Goal: Information Seeking & Learning: Understand process/instructions

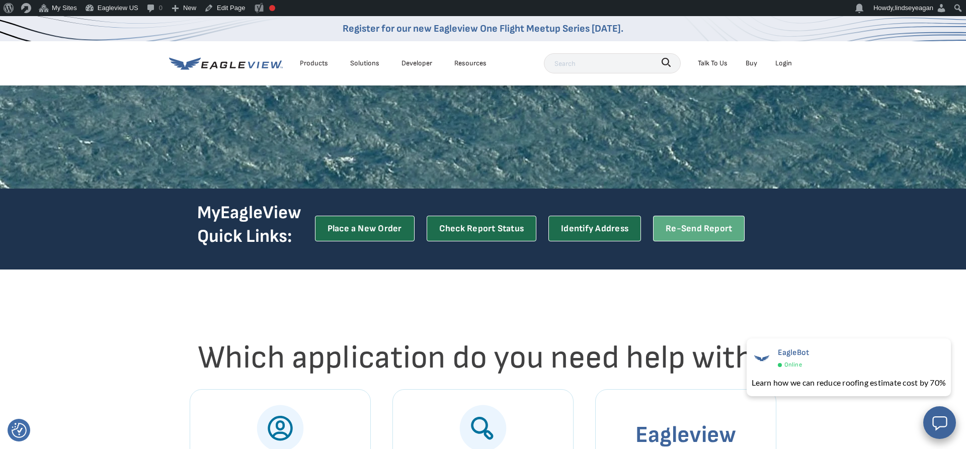
scroll to position [154, 0]
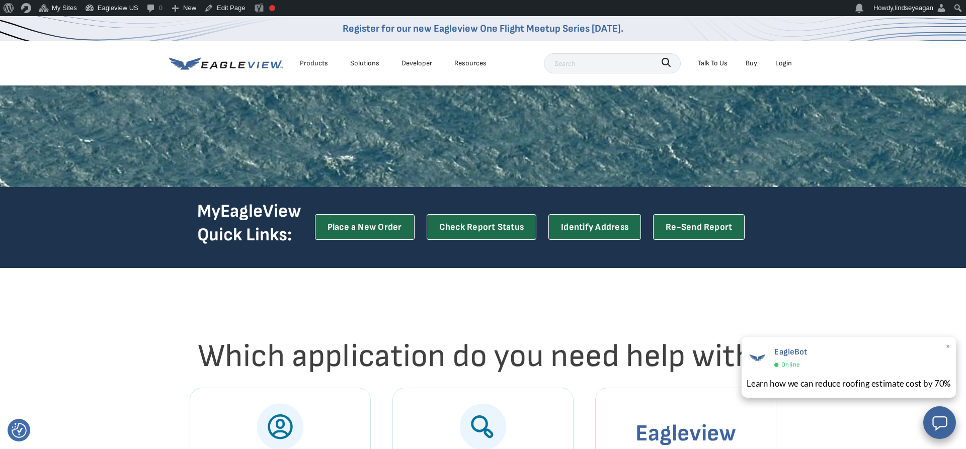
click at [948, 348] on span "×" at bounding box center [948, 347] width 6 height 15
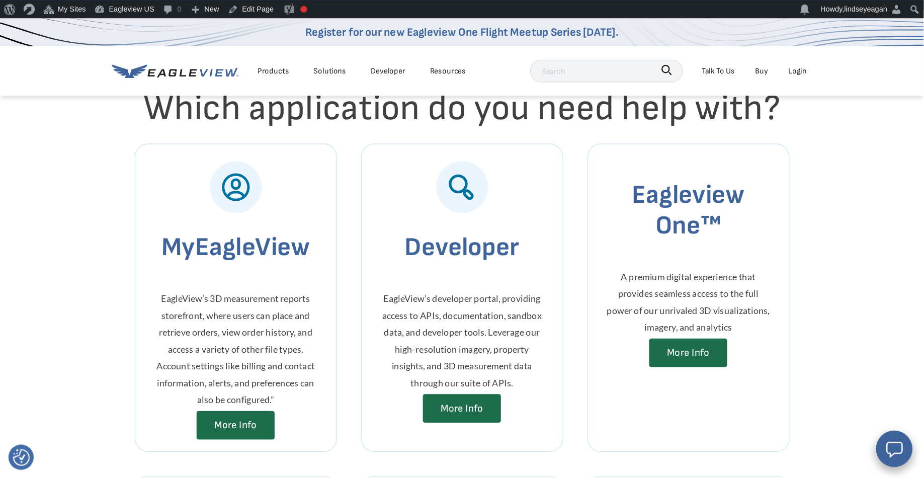
scroll to position [359, 0]
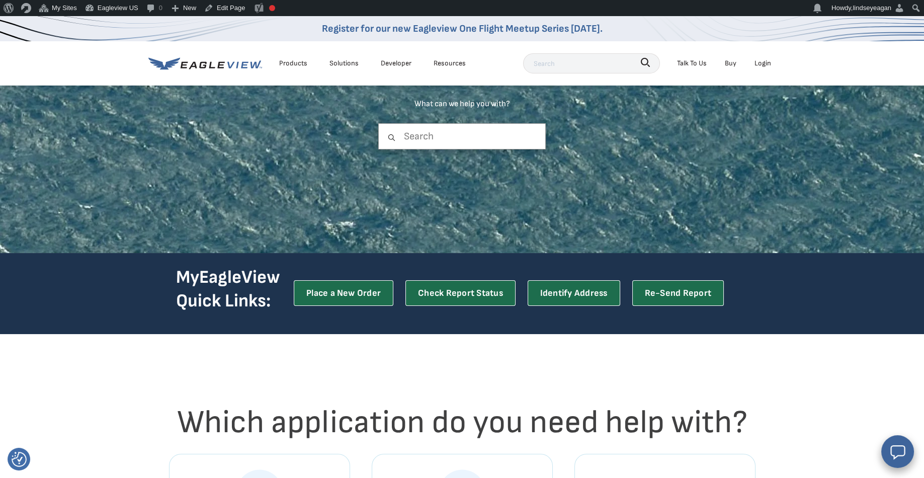
scroll to position [0, 0]
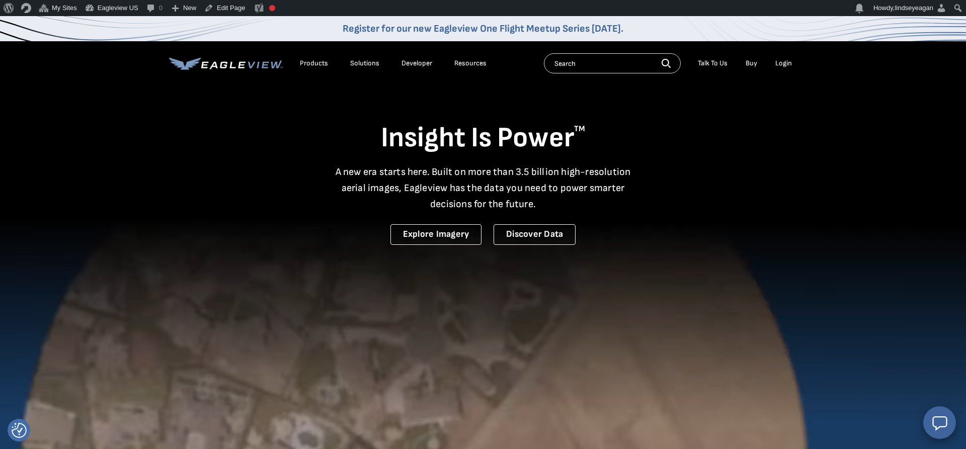
click at [467, 62] on div "Resources" at bounding box center [470, 63] width 32 height 9
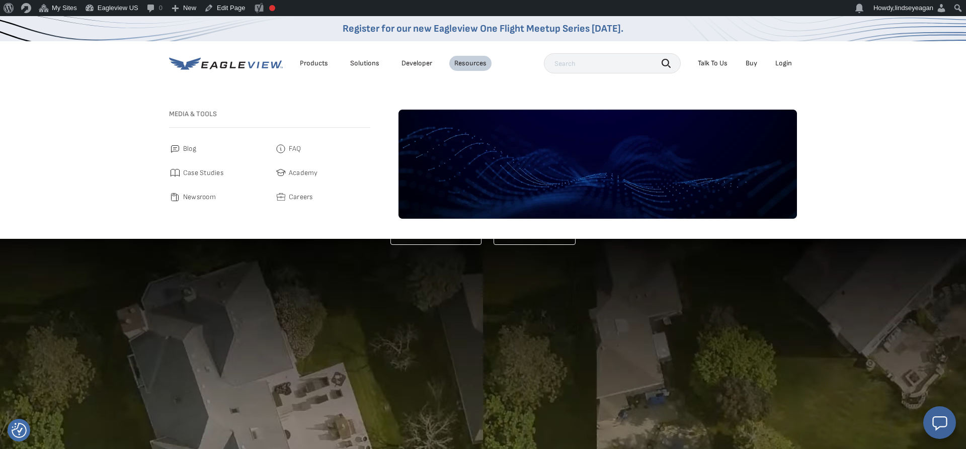
click at [301, 149] on span "FAQ" at bounding box center [295, 149] width 13 height 12
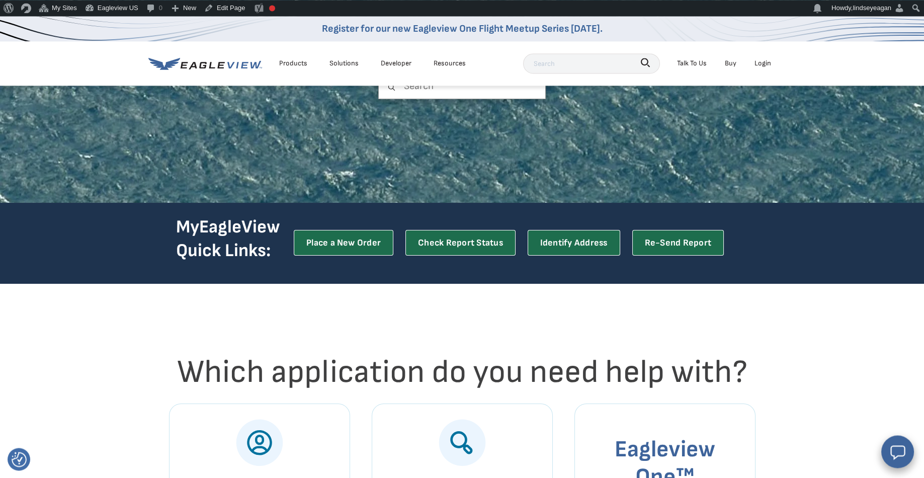
scroll to position [161, 0]
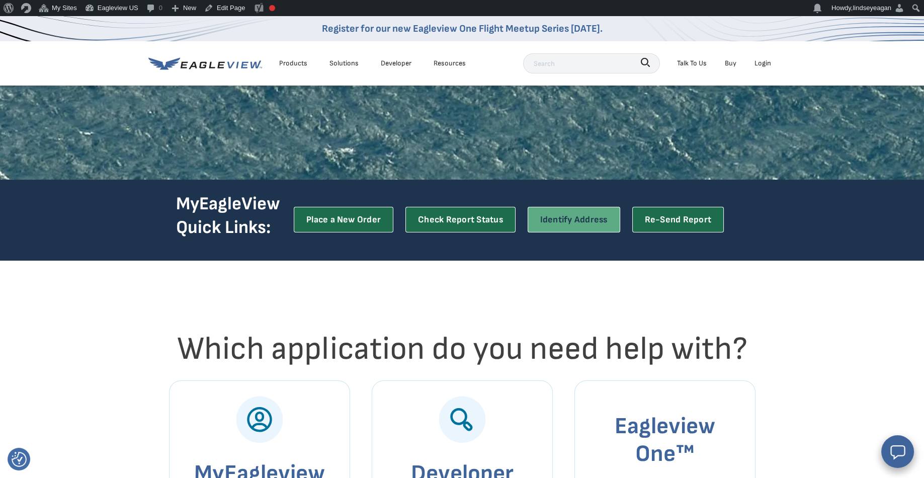
click at [575, 224] on link "Identify Address" at bounding box center [574, 220] width 93 height 26
